Goal: Transaction & Acquisition: Purchase product/service

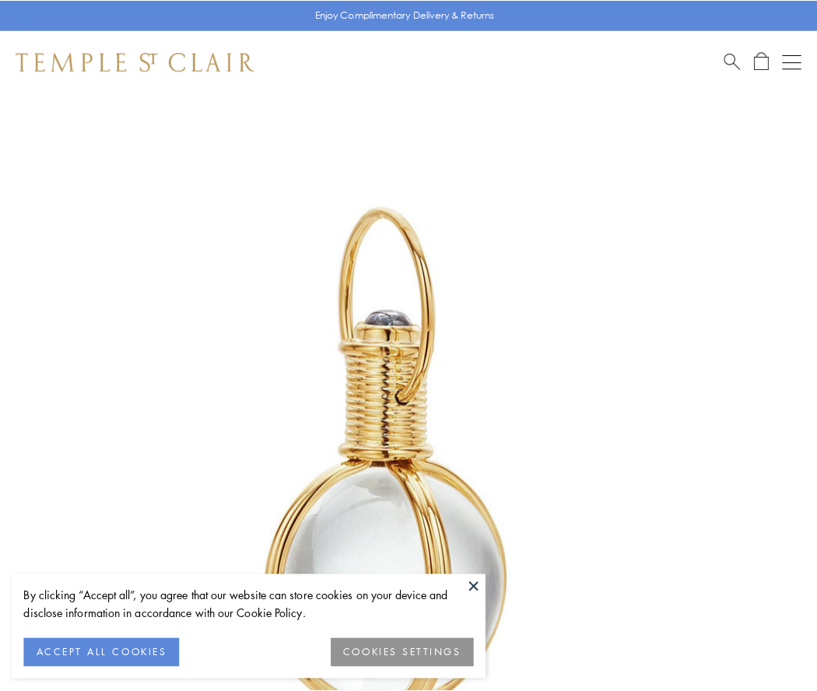
scroll to position [406, 0]
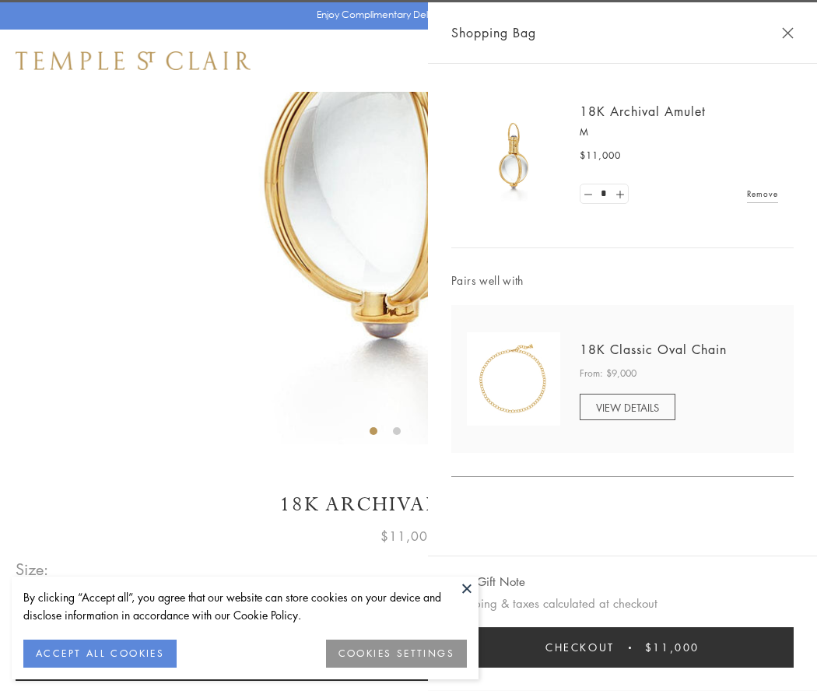
click at [623, 648] on button "Checkout $11,000" at bounding box center [623, 647] width 343 height 40
